Goal: Information Seeking & Learning: Learn about a topic

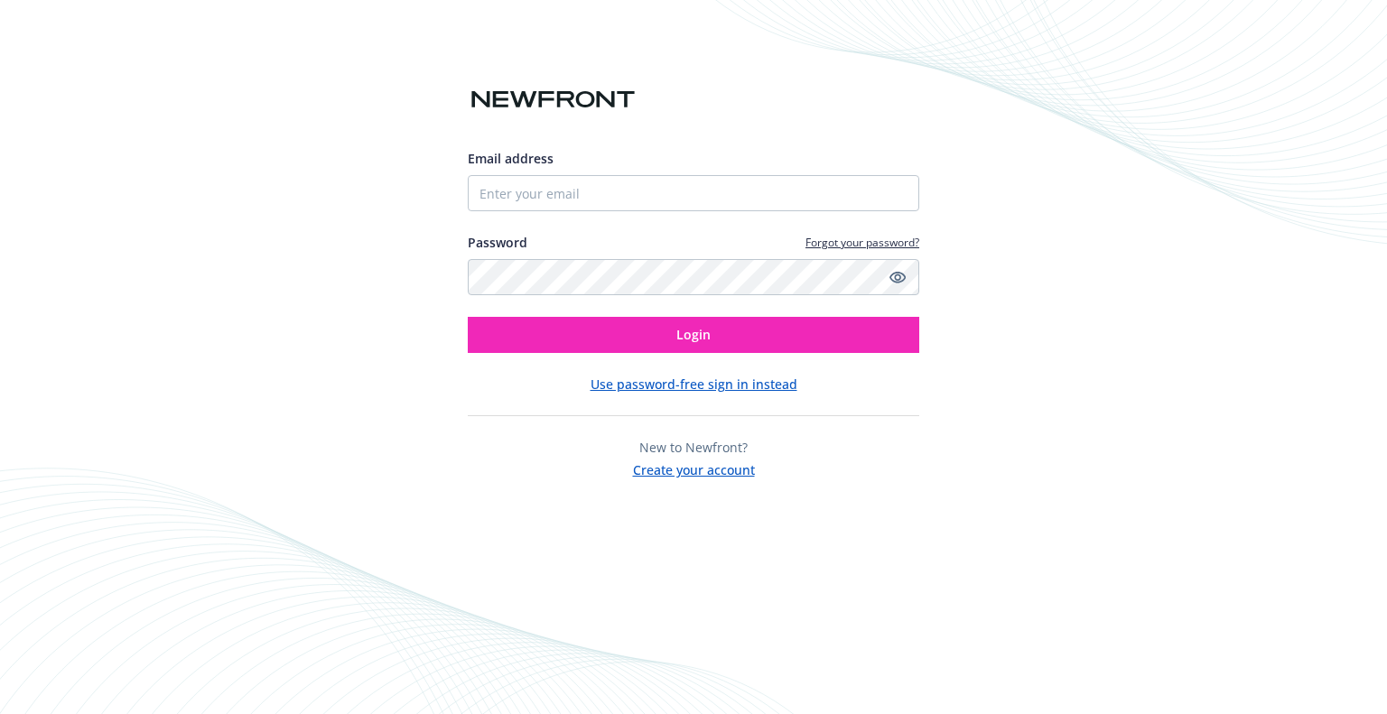
click at [728, 200] on input "Email address" at bounding box center [693, 193] width 451 height 36
type input "natalie.hubbard@delinea.com"
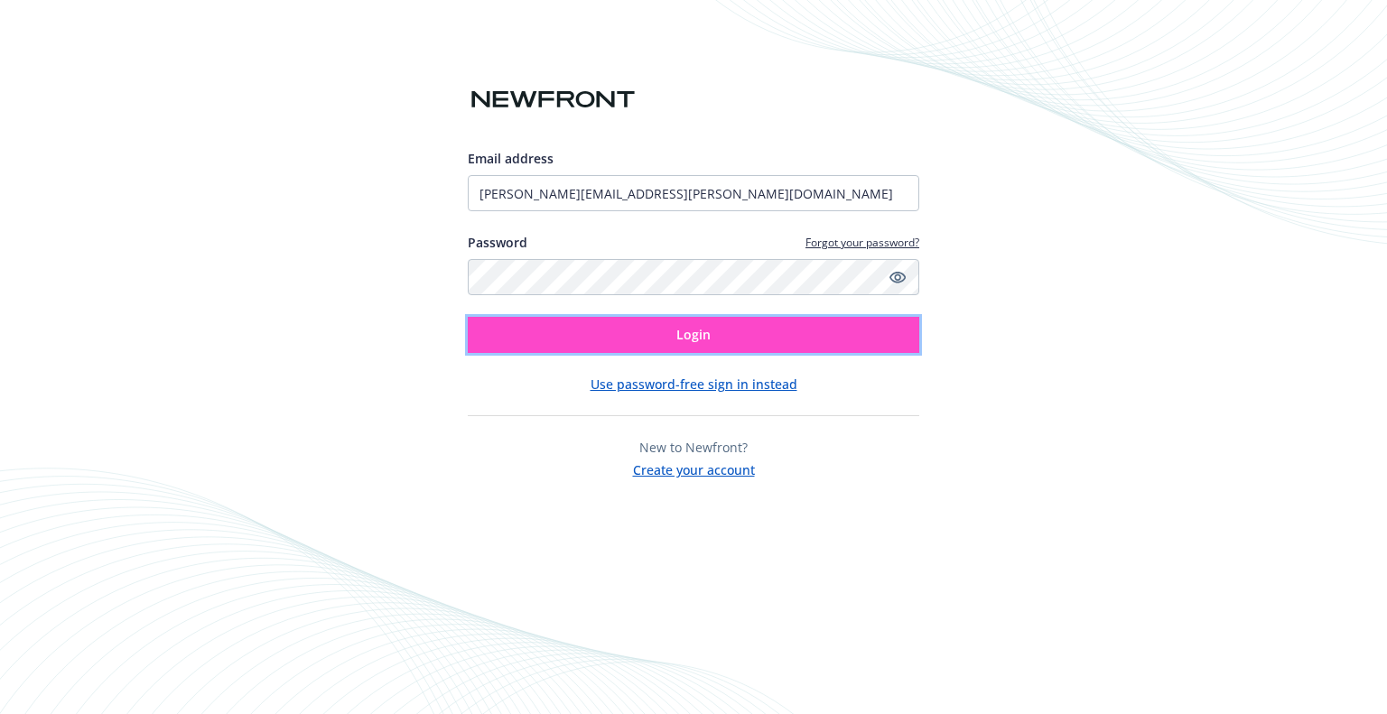
click at [709, 324] on button "Login" at bounding box center [693, 335] width 451 height 36
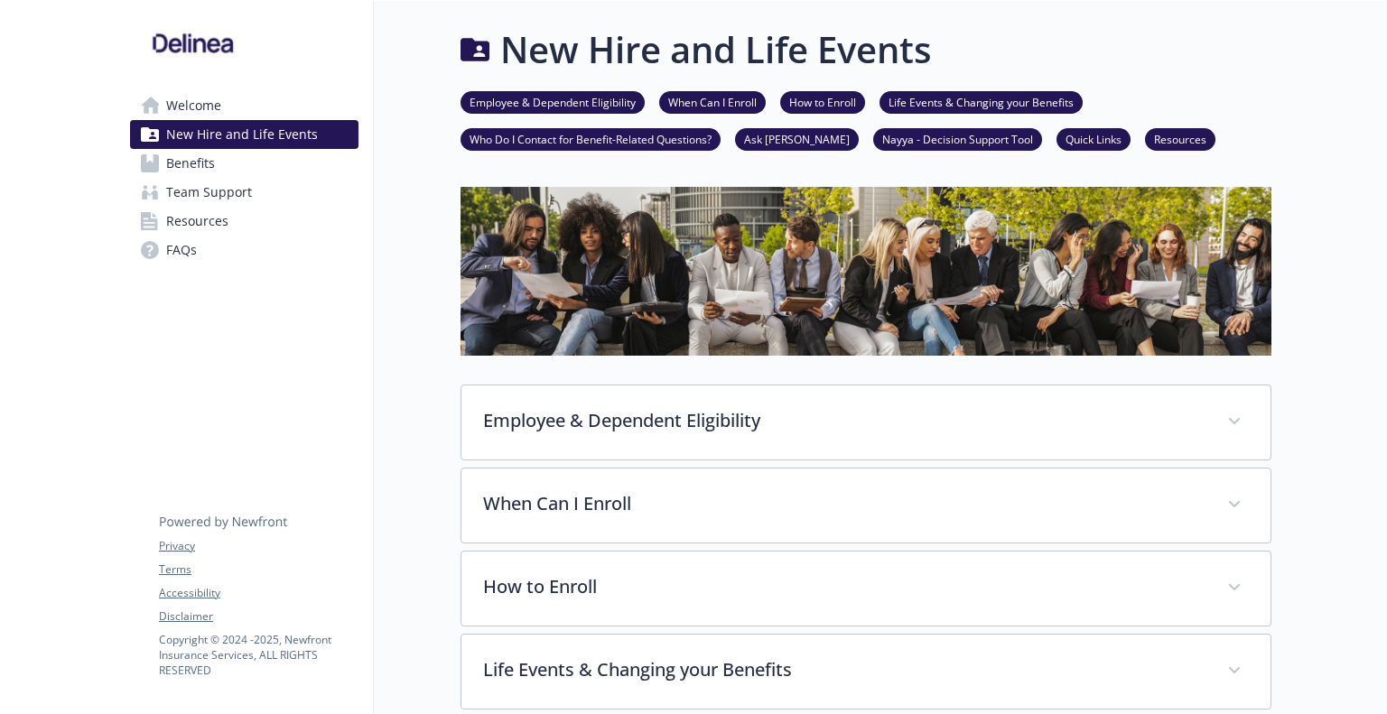
click at [235, 105] on link "Welcome" at bounding box center [244, 105] width 228 height 29
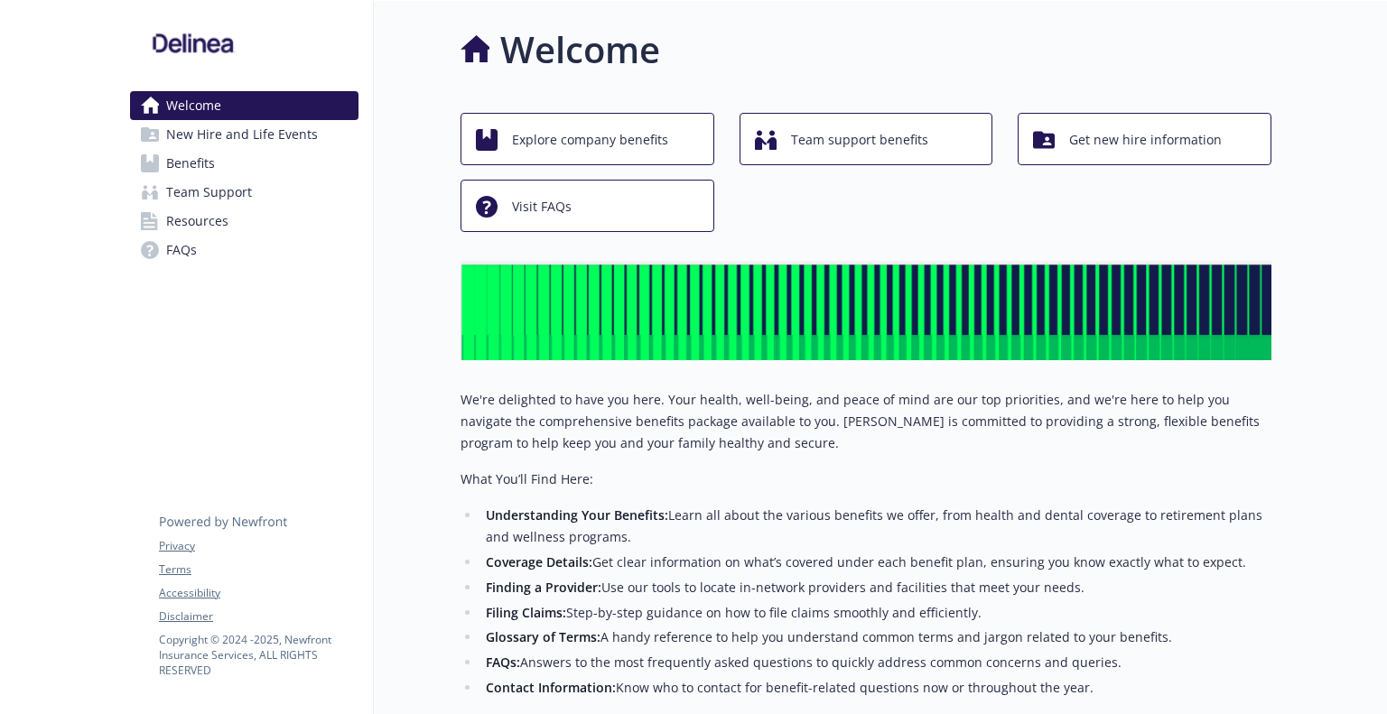
click at [222, 158] on link "Benefits" at bounding box center [244, 163] width 228 height 29
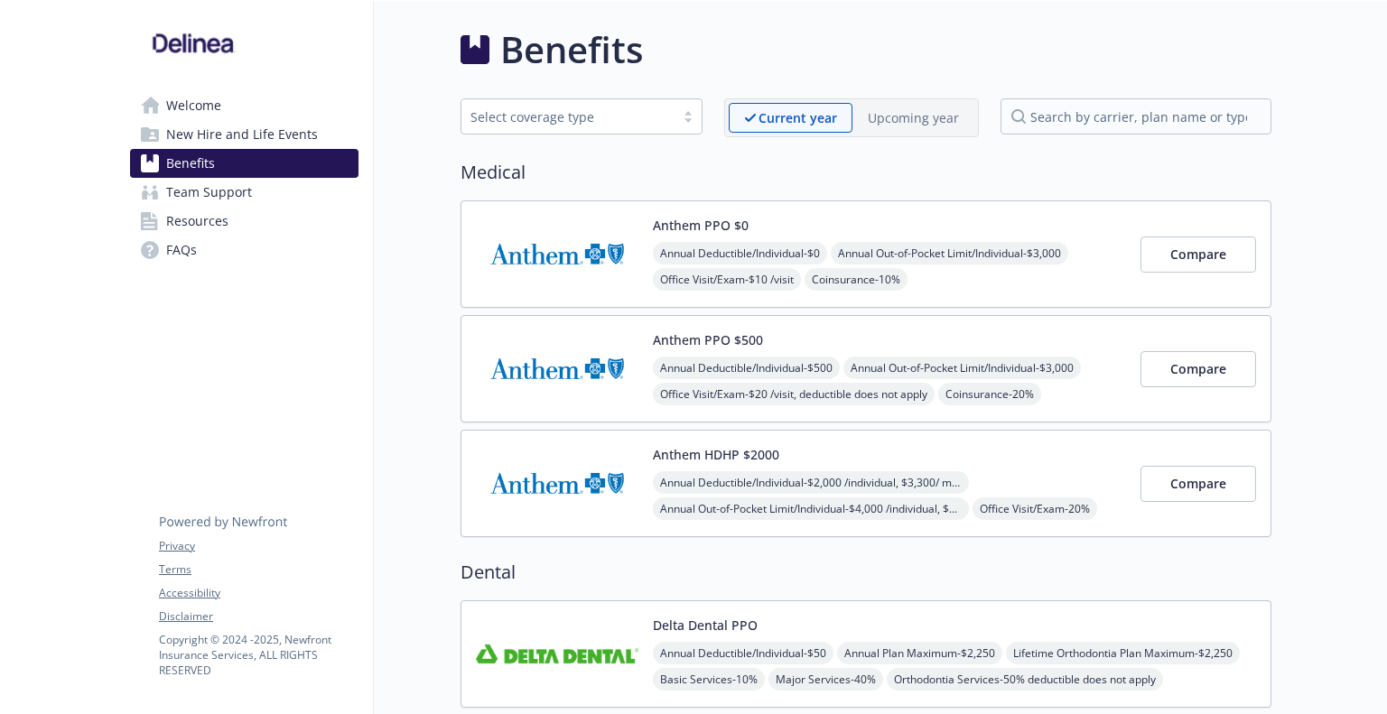
click at [919, 109] on p "Upcoming year" at bounding box center [913, 117] width 91 height 19
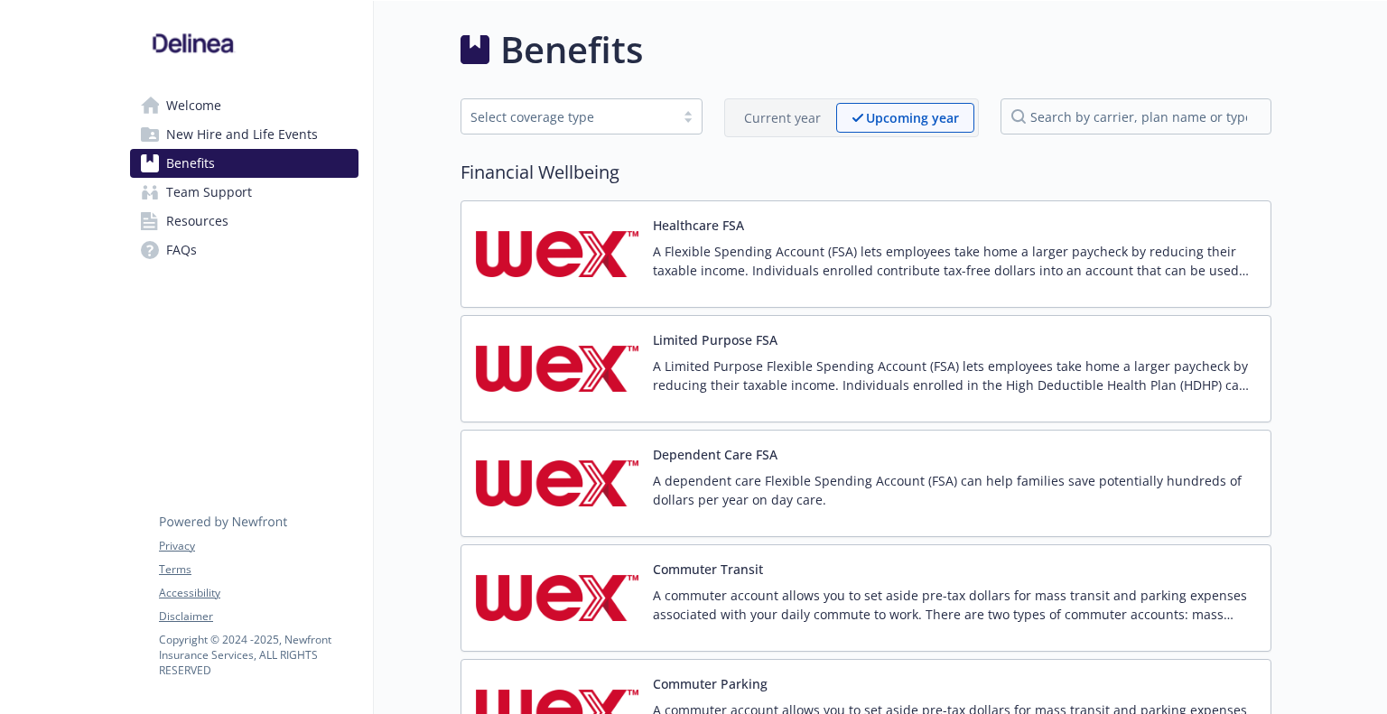
click at [799, 111] on p "Current year" at bounding box center [782, 117] width 77 height 19
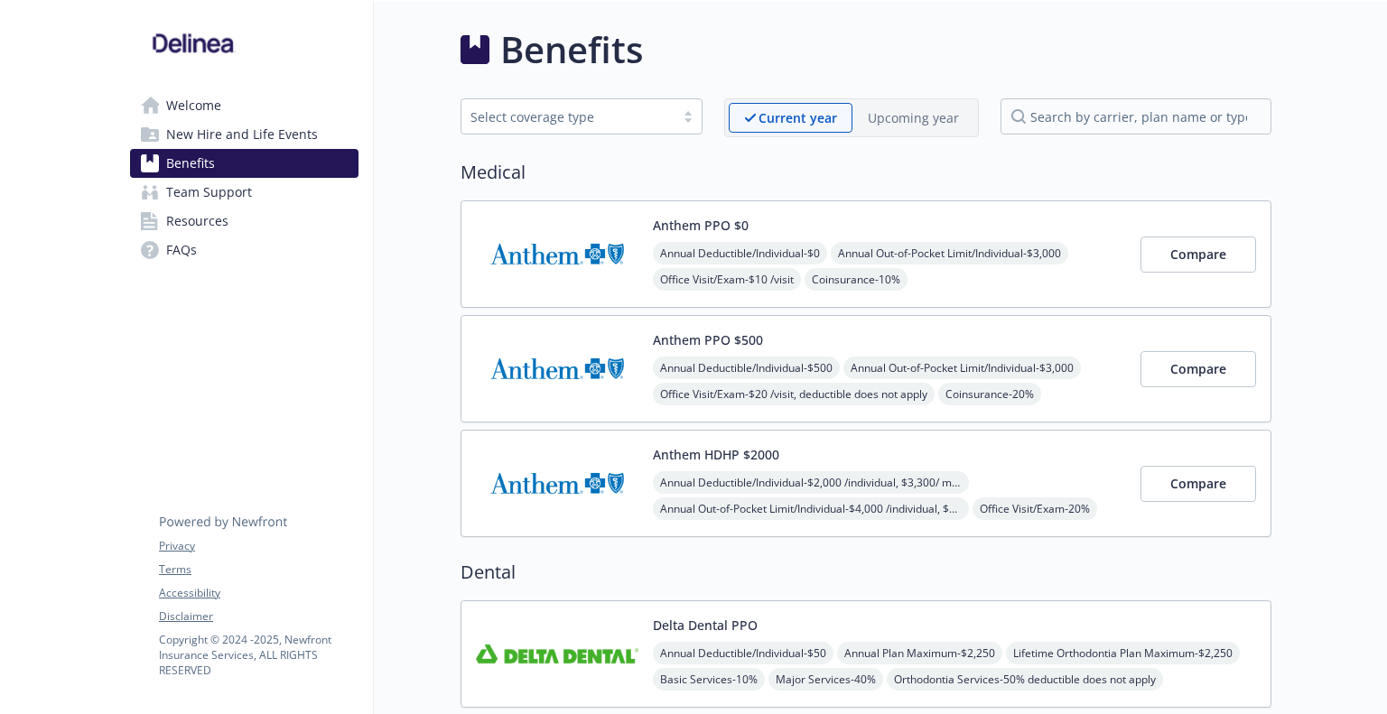
click at [906, 125] on p "Upcoming year" at bounding box center [913, 117] width 91 height 19
